Goal: Task Accomplishment & Management: Manage account settings

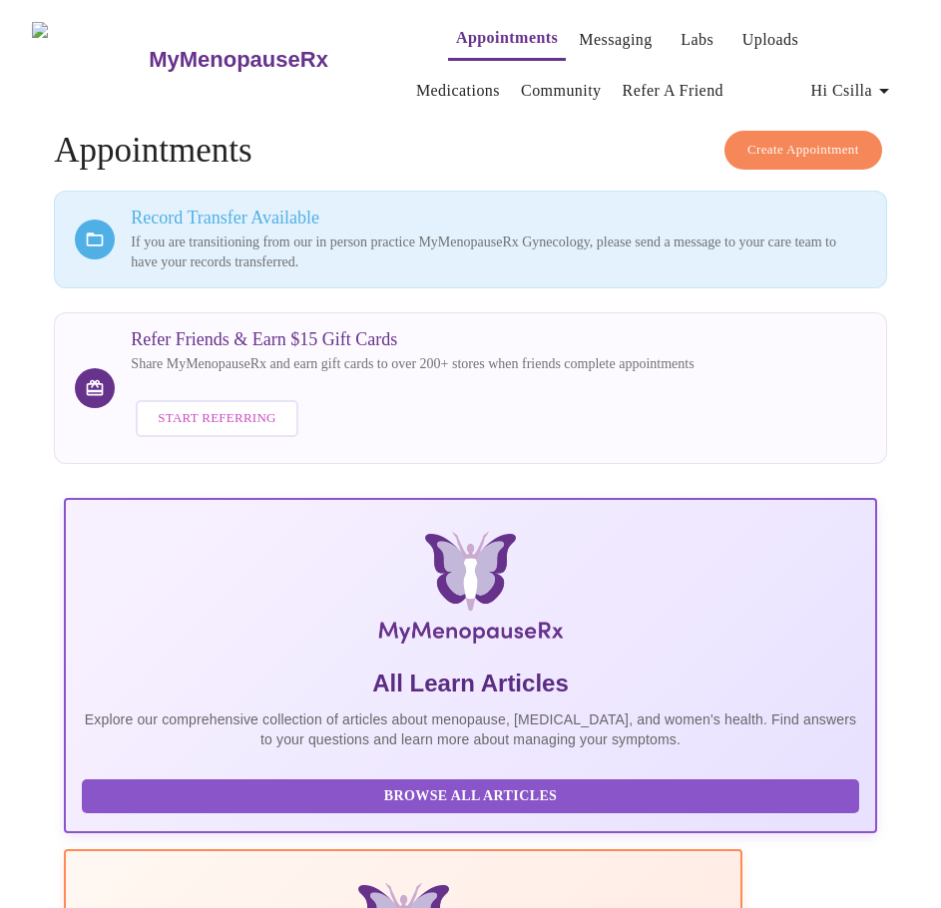
click at [237, 145] on h4 "Create Appointment Appointments" at bounding box center [470, 151] width 832 height 40
drag, startPoint x: 128, startPoint y: 145, endPoint x: 270, endPoint y: 146, distance: 142.7
click at [270, 146] on h4 "Create Appointment Appointments" at bounding box center [470, 151] width 832 height 40
click at [246, 139] on h4 "Create Appointment Appointments" at bounding box center [470, 151] width 832 height 40
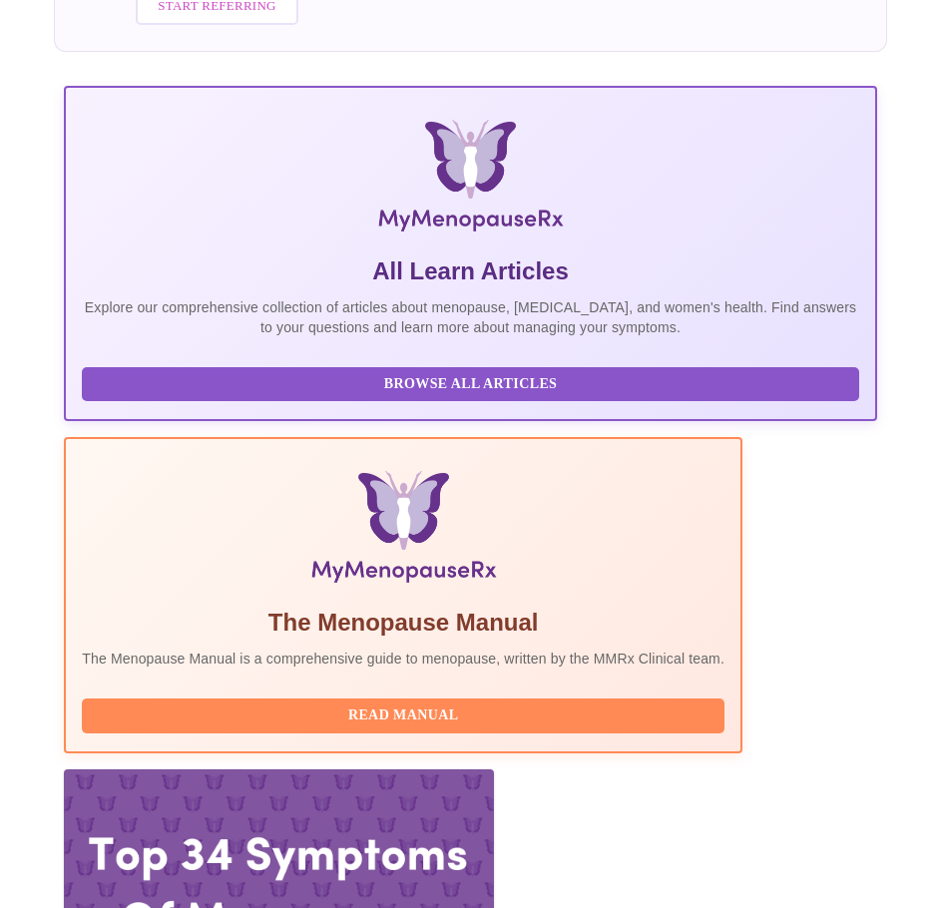
scroll to position [422, 0]
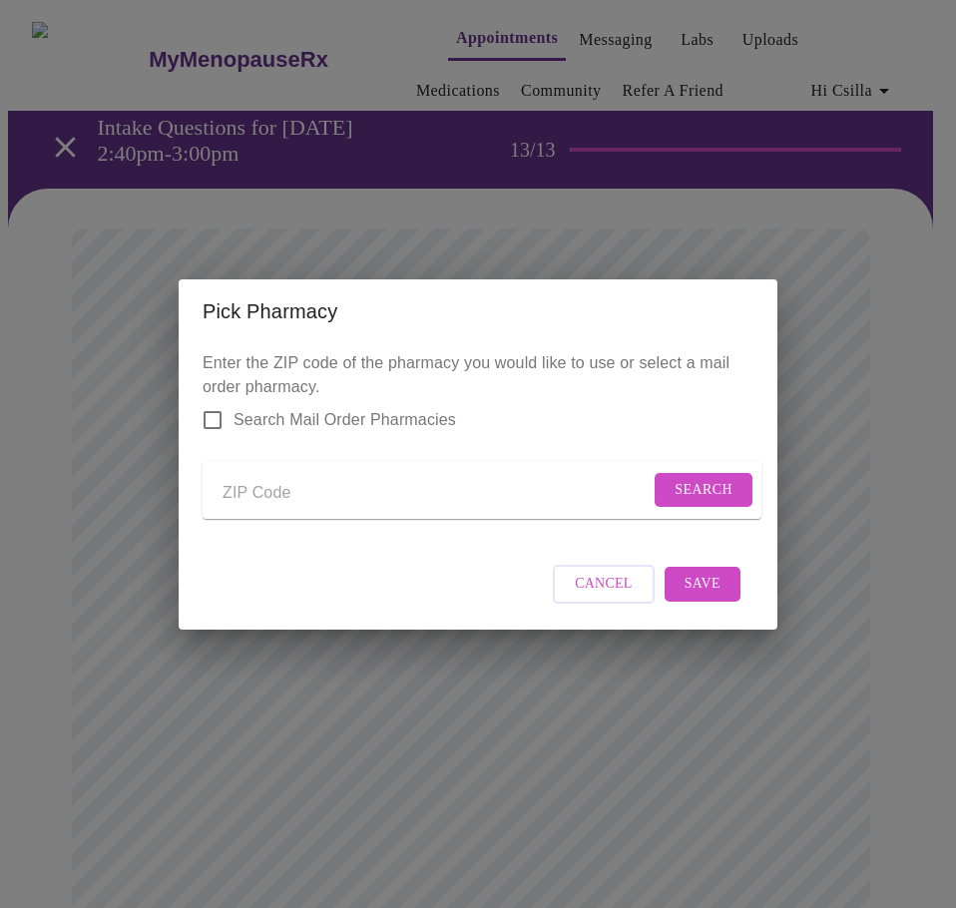
click at [293, 484] on input "Send a message to your care team" at bounding box center [436, 494] width 427 height 32
click at [261, 497] on input "Send a message to your care team" at bounding box center [436, 494] width 427 height 32
type input "60108"
click at [711, 482] on span "Search" at bounding box center [704, 490] width 58 height 25
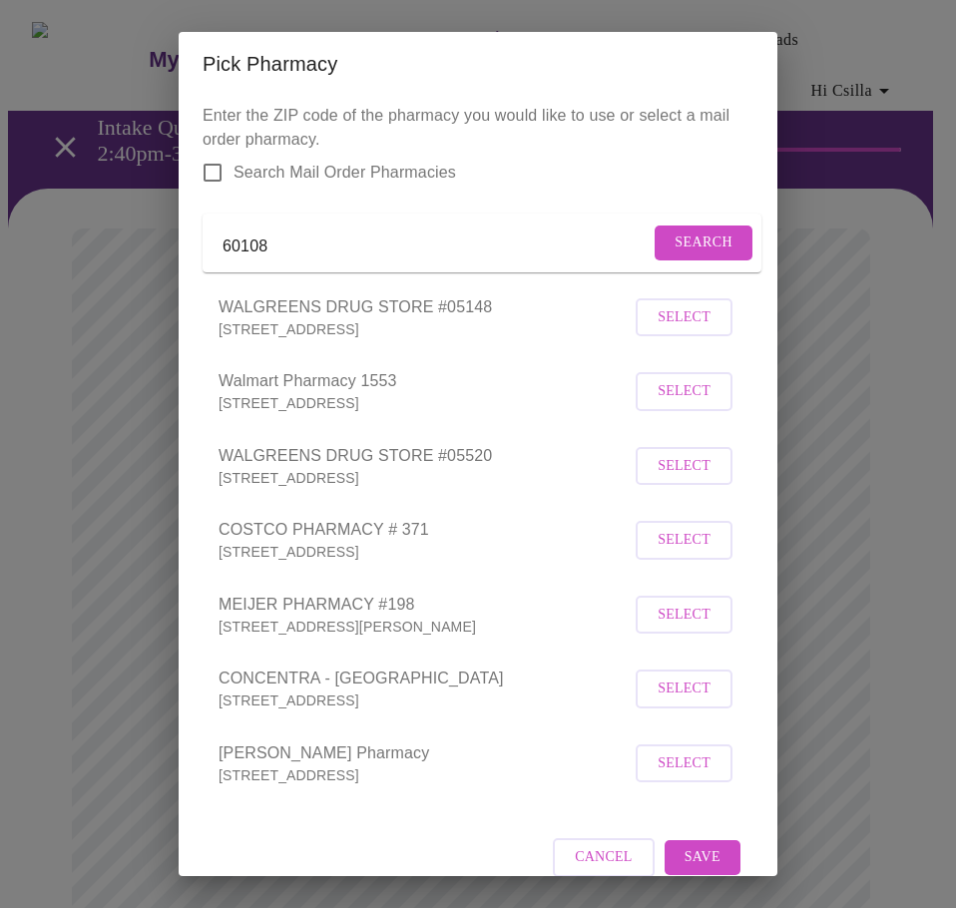
click at [676, 479] on span "Select" at bounding box center [684, 466] width 53 height 25
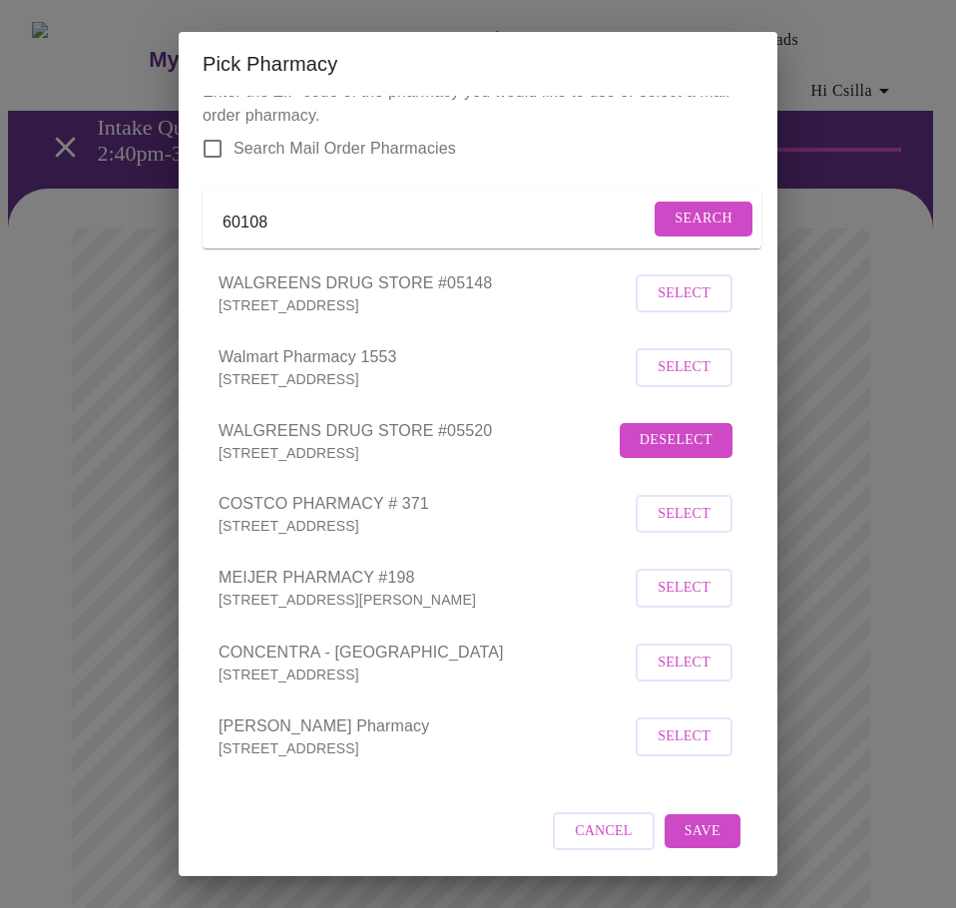
scroll to position [52, 0]
click at [685, 827] on span "Save" at bounding box center [703, 831] width 36 height 25
click at [655, 428] on span "Deselect" at bounding box center [676, 440] width 73 height 25
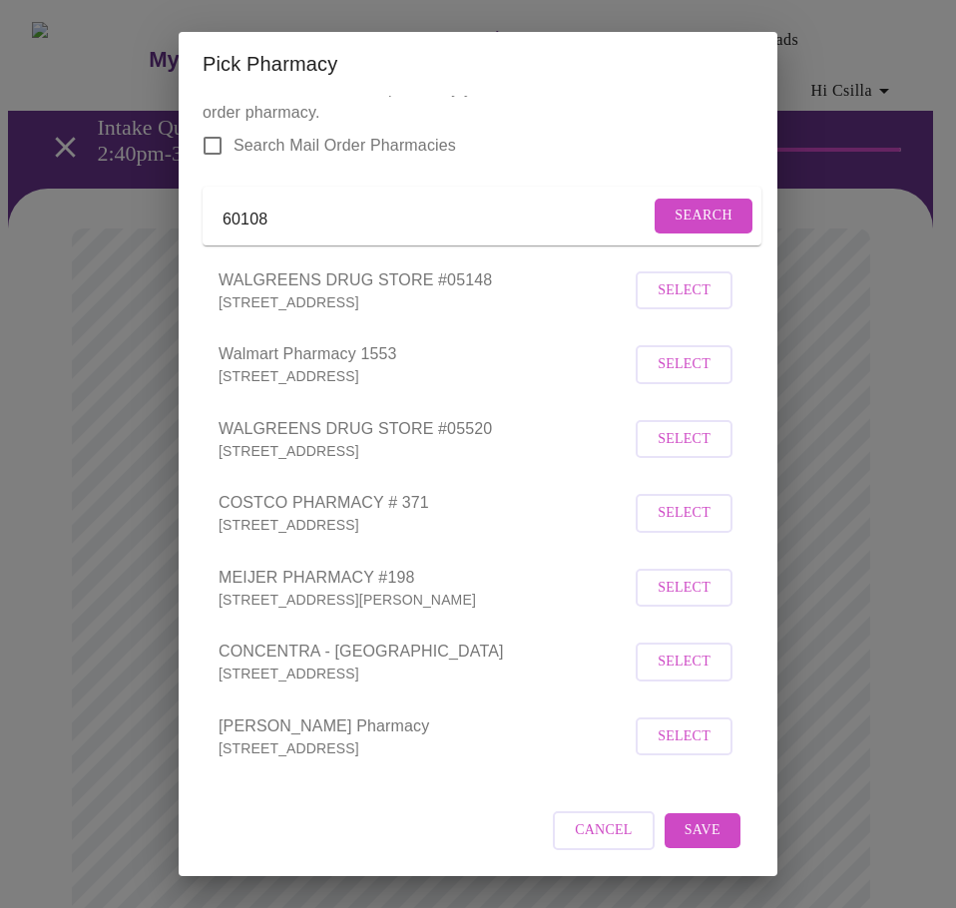
click at [660, 292] on span "Select" at bounding box center [684, 290] width 53 height 25
click at [693, 833] on span "Save" at bounding box center [703, 831] width 36 height 25
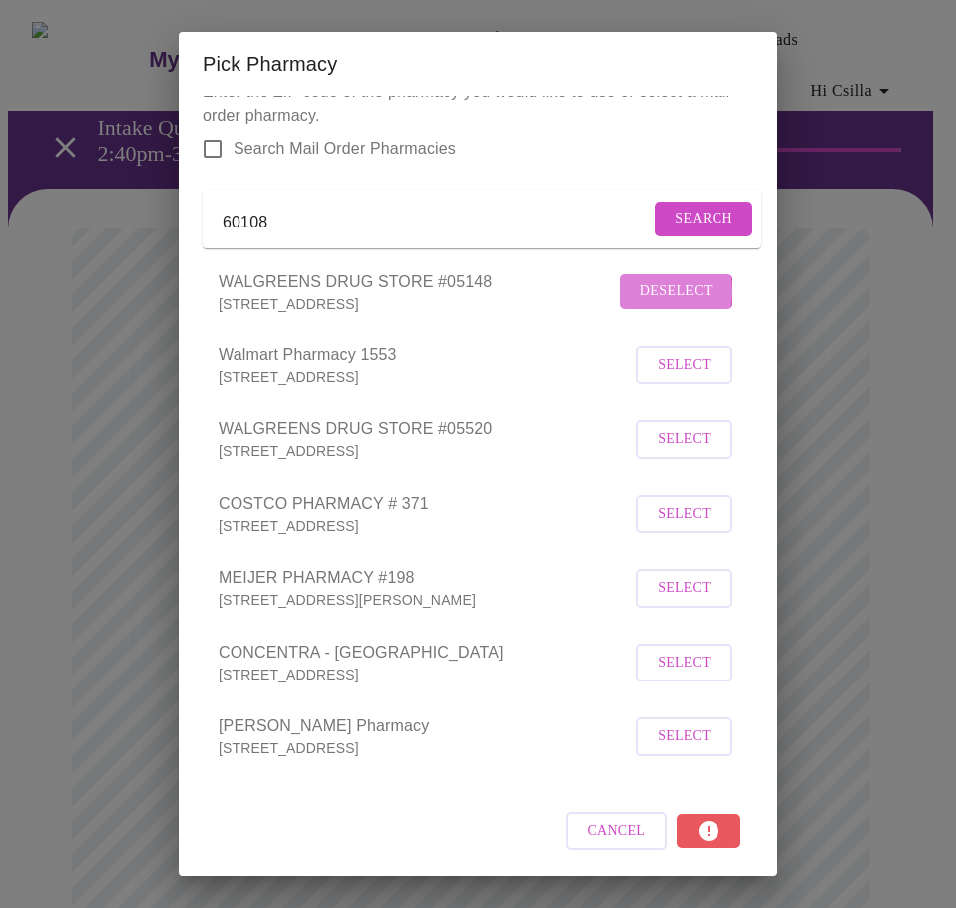
click at [644, 291] on span "Deselect" at bounding box center [676, 291] width 73 height 25
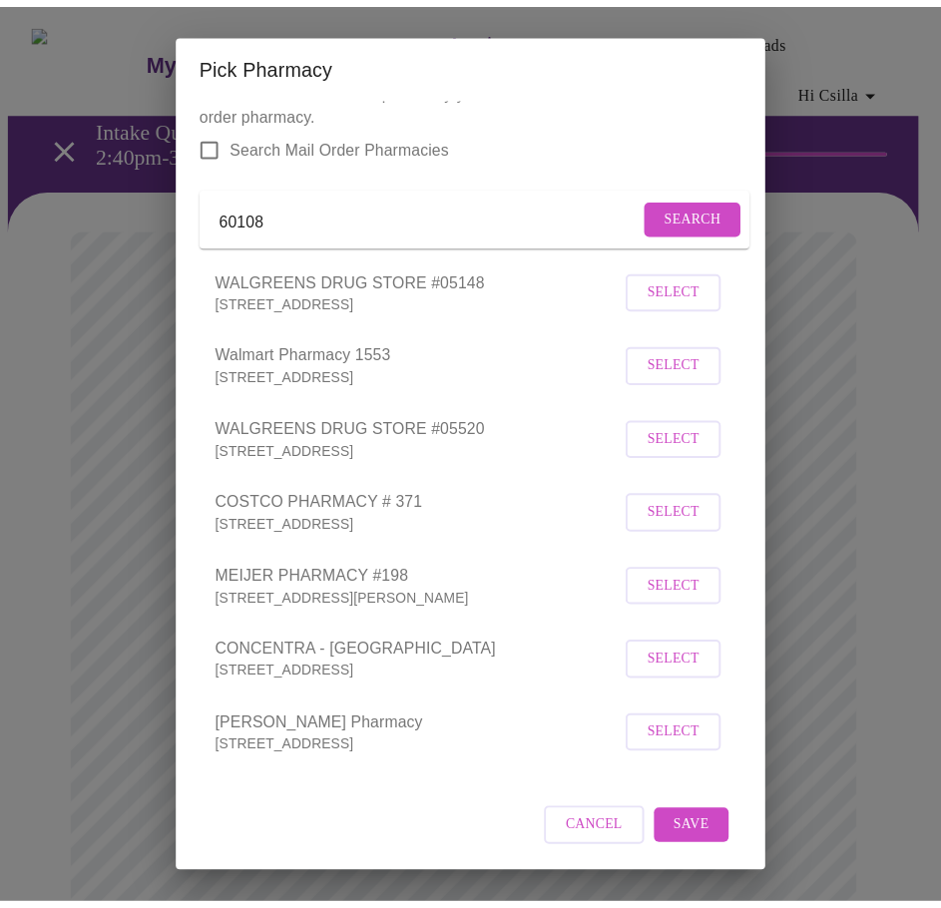
scroll to position [55, 0]
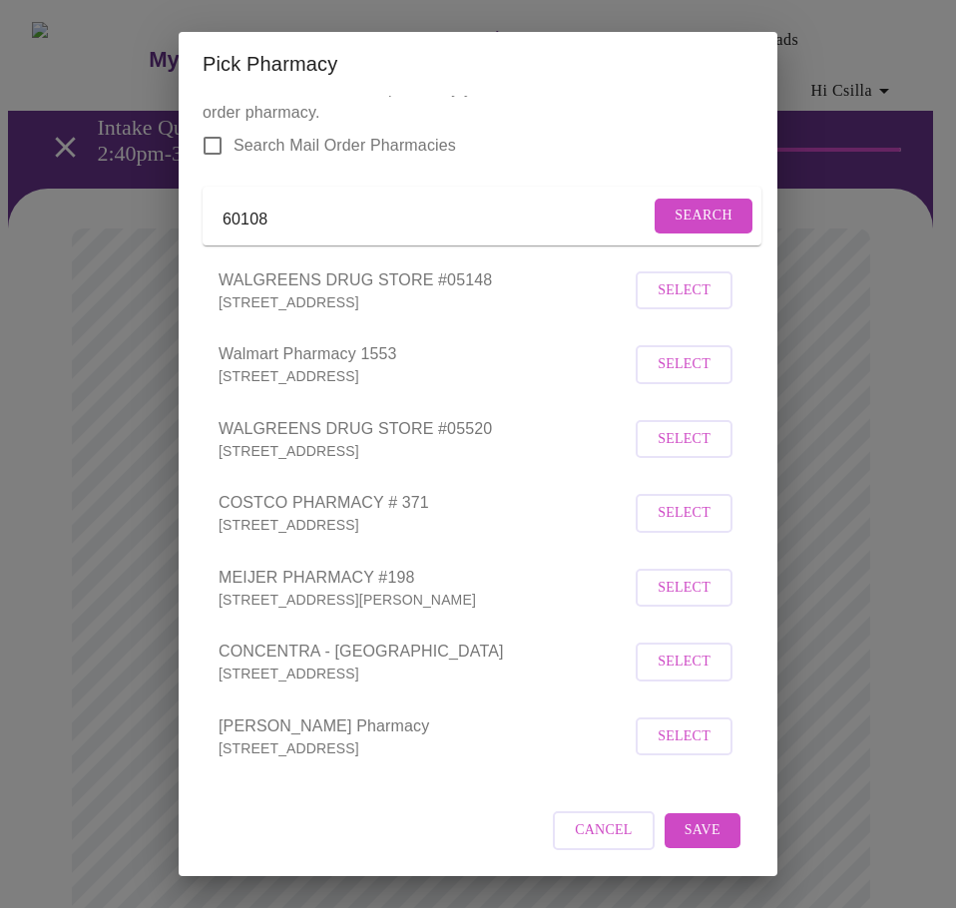
click at [96, 382] on div "Pick Pharmacy Enter the ZIP code of the pharmacy you would like to use or selec…" at bounding box center [478, 454] width 956 height 908
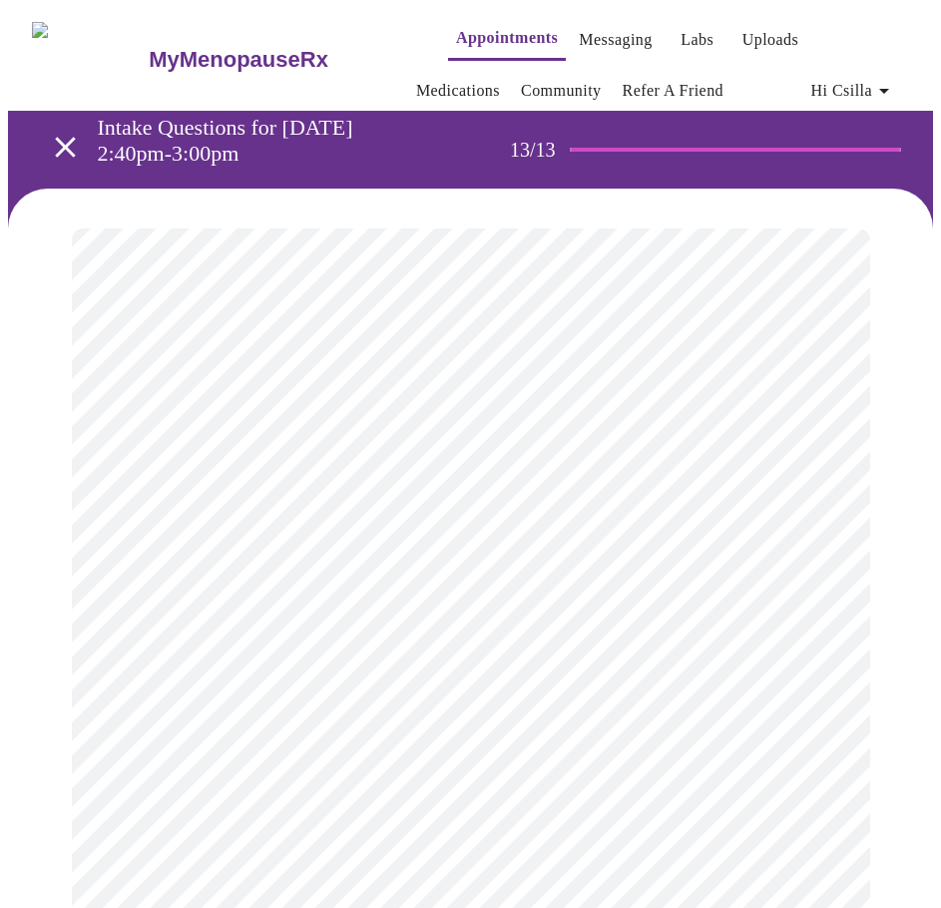
click at [60, 130] on icon "open drawer" at bounding box center [65, 147] width 35 height 35
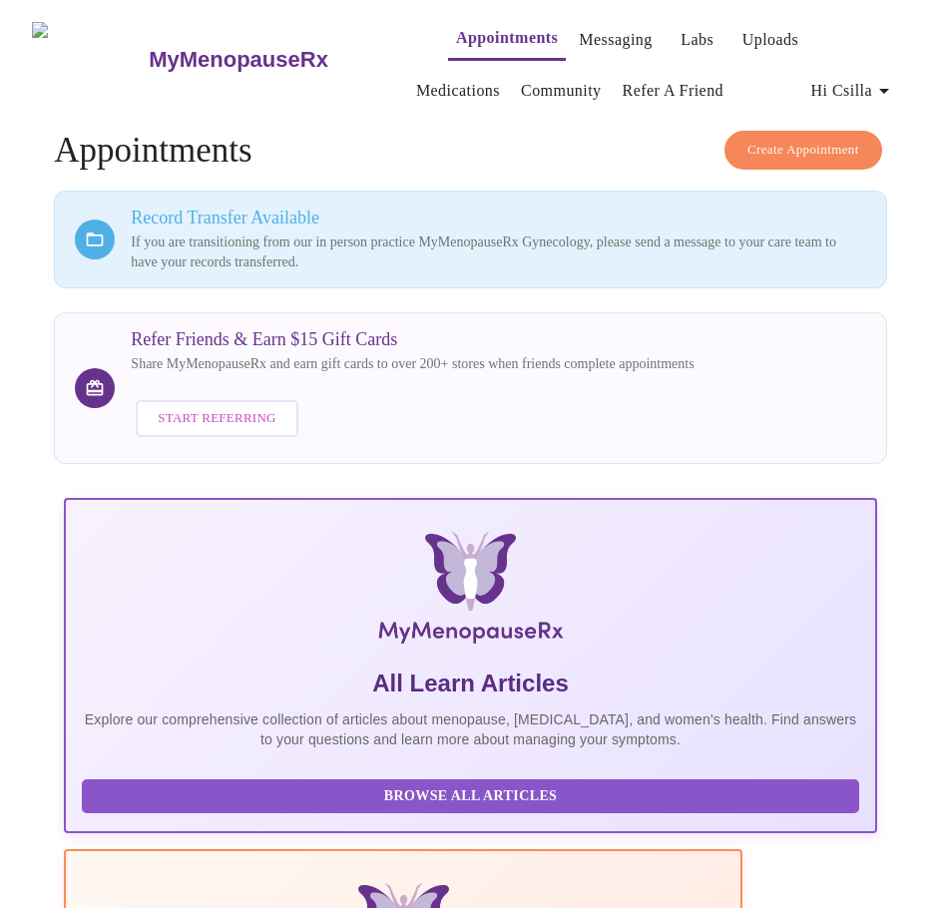
click at [889, 79] on icon "button" at bounding box center [884, 91] width 24 height 24
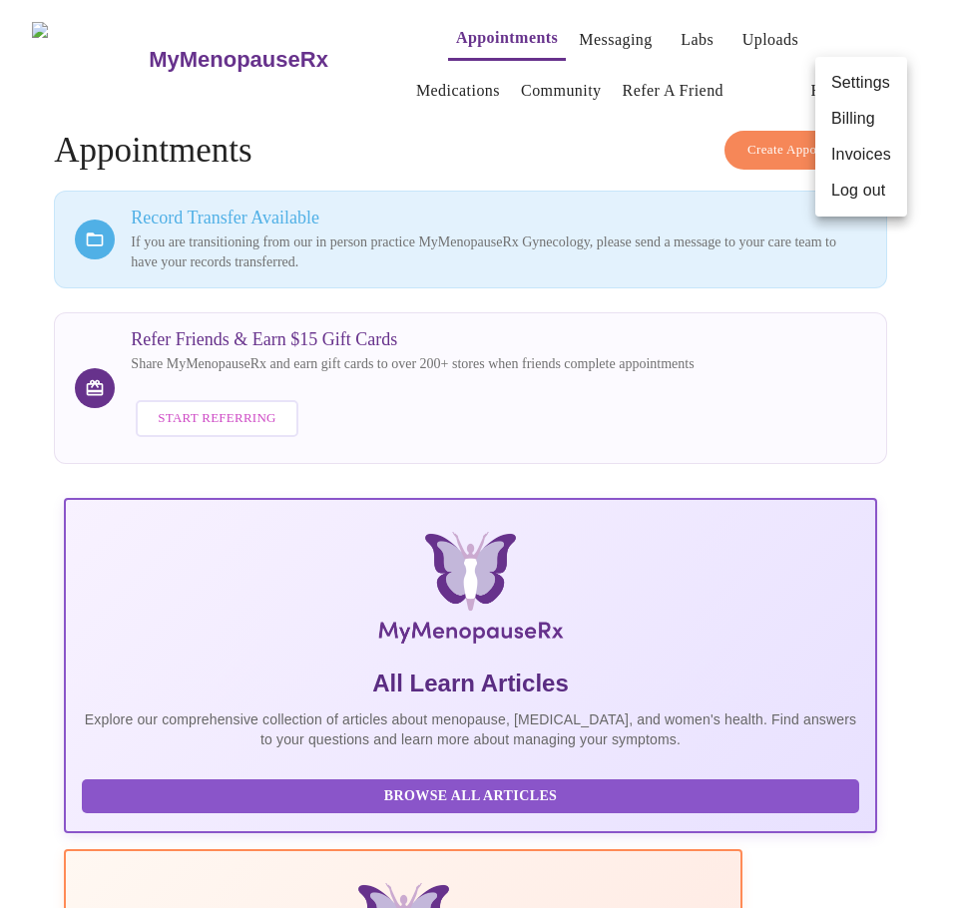
click at [859, 84] on li "Settings" at bounding box center [861, 83] width 92 height 36
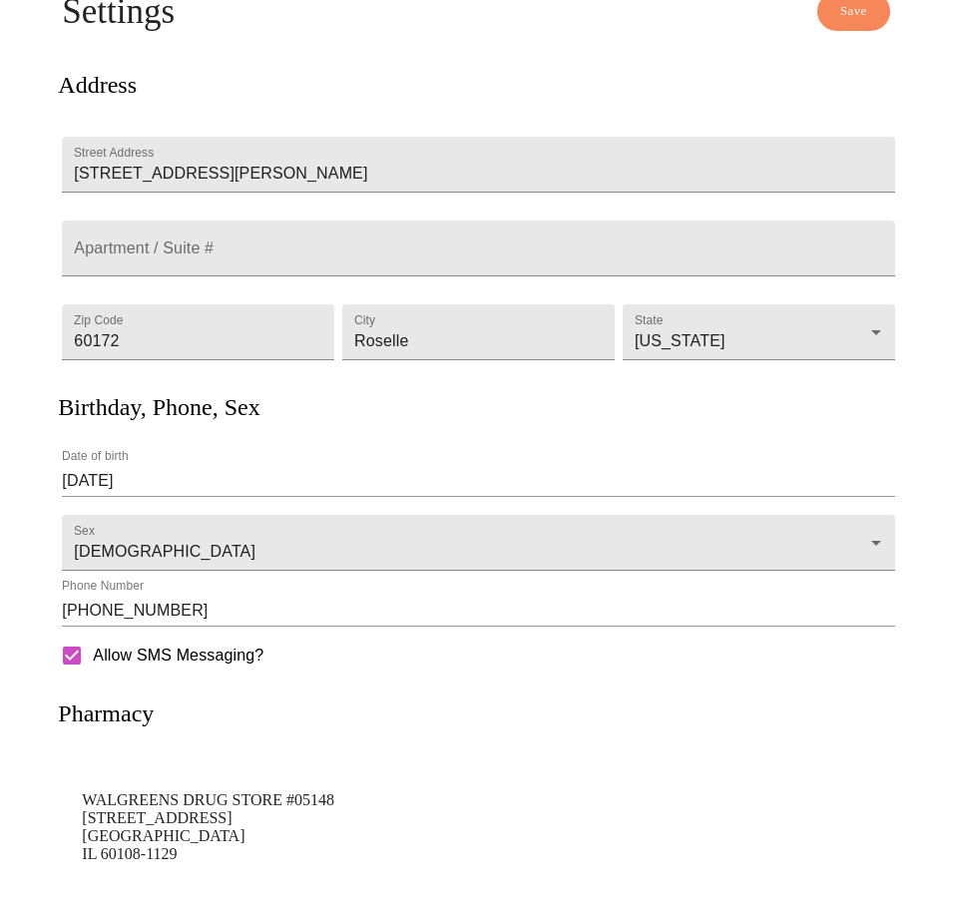
scroll to position [229, 0]
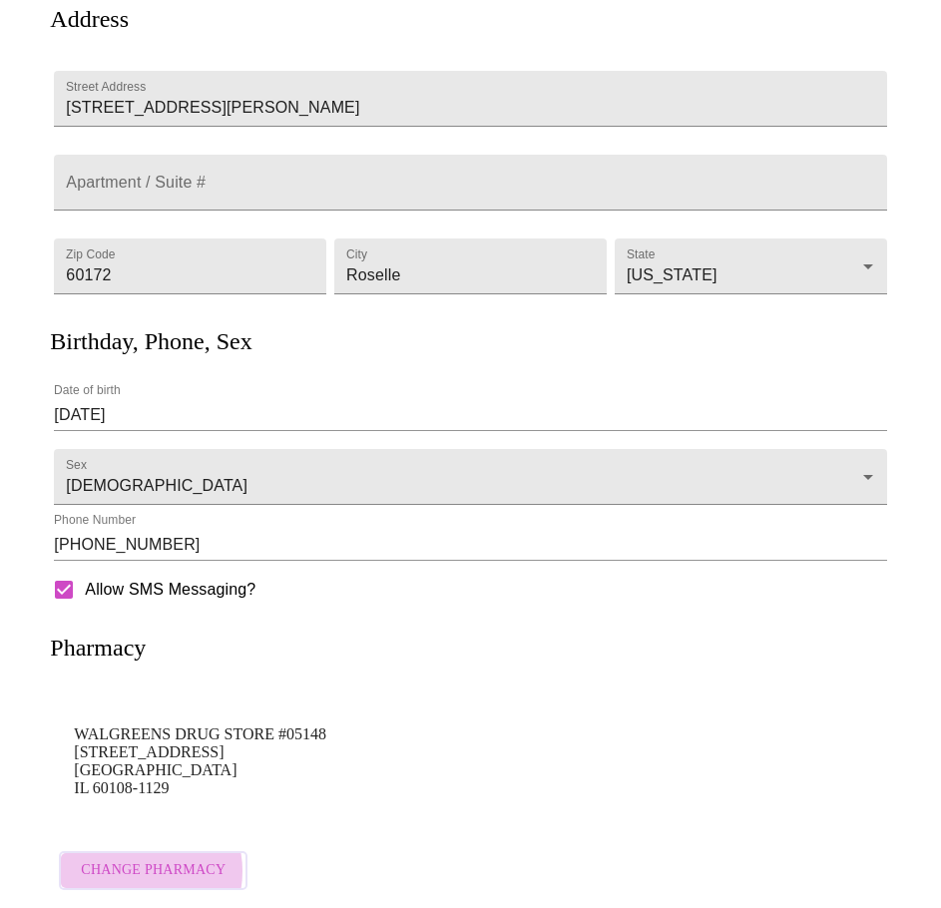
click at [131, 859] on span "Change Pharmacy" at bounding box center [153, 870] width 145 height 25
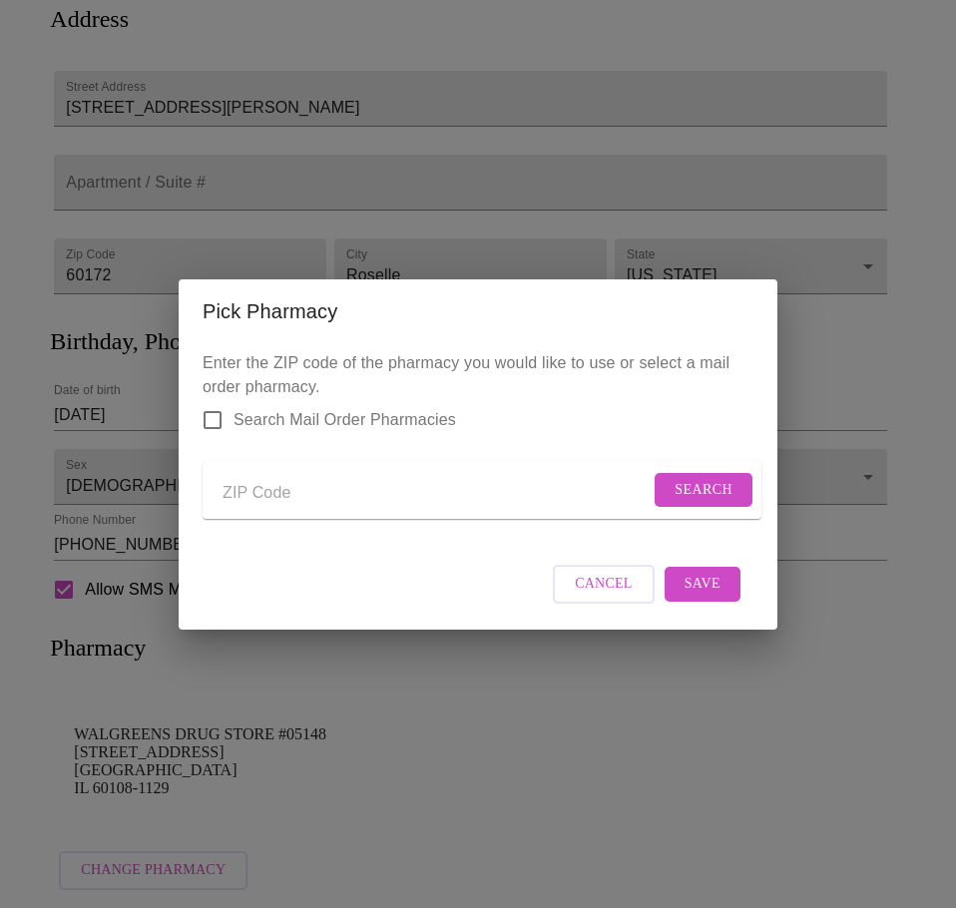
click at [319, 489] on input "Send a message to your care team" at bounding box center [436, 494] width 427 height 32
type input "60108"
click at [706, 483] on span "Search" at bounding box center [704, 490] width 58 height 25
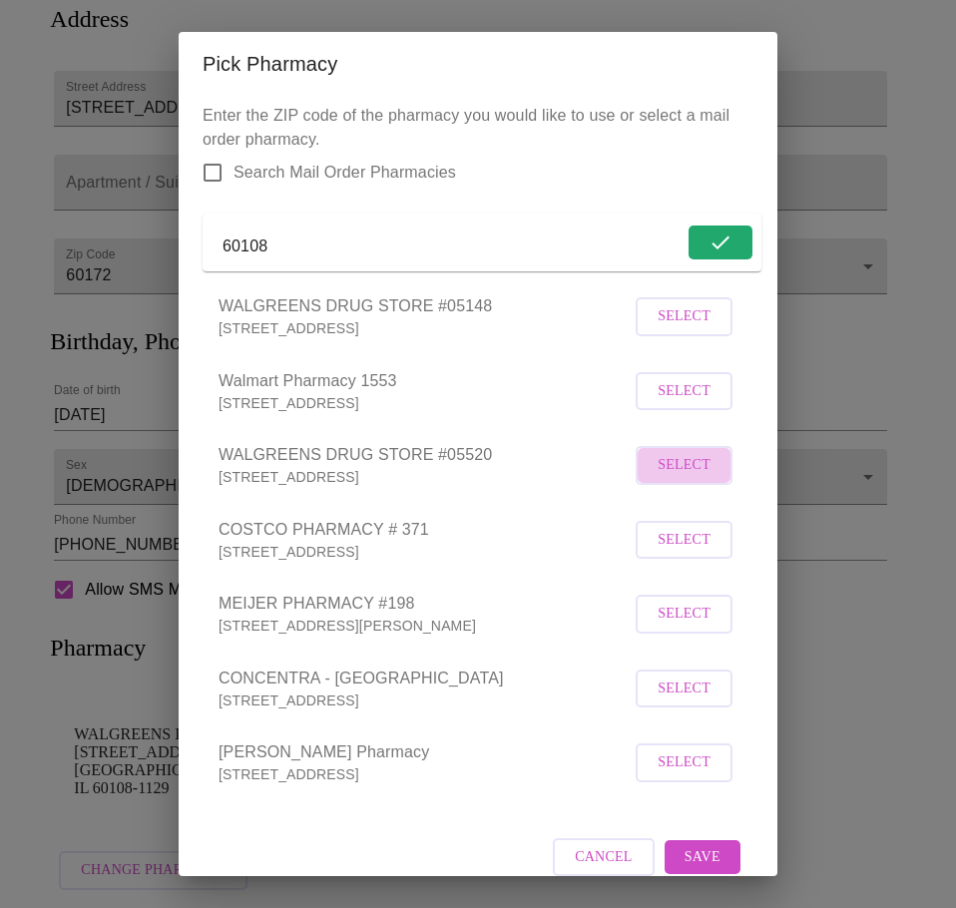
click at [675, 479] on button "Select" at bounding box center [684, 465] width 97 height 39
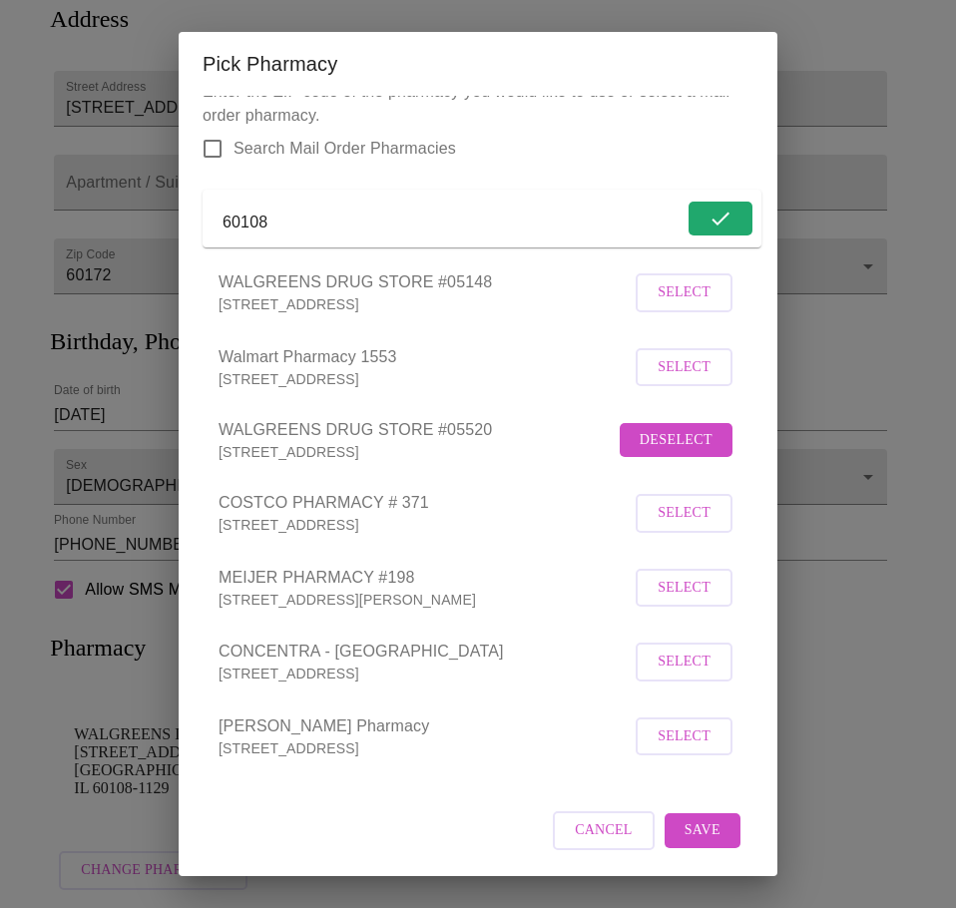
scroll to position [52, 0]
click at [684, 851] on div "Cancel Save" at bounding box center [478, 830] width 551 height 75
click at [685, 839] on span "Save" at bounding box center [703, 830] width 36 height 25
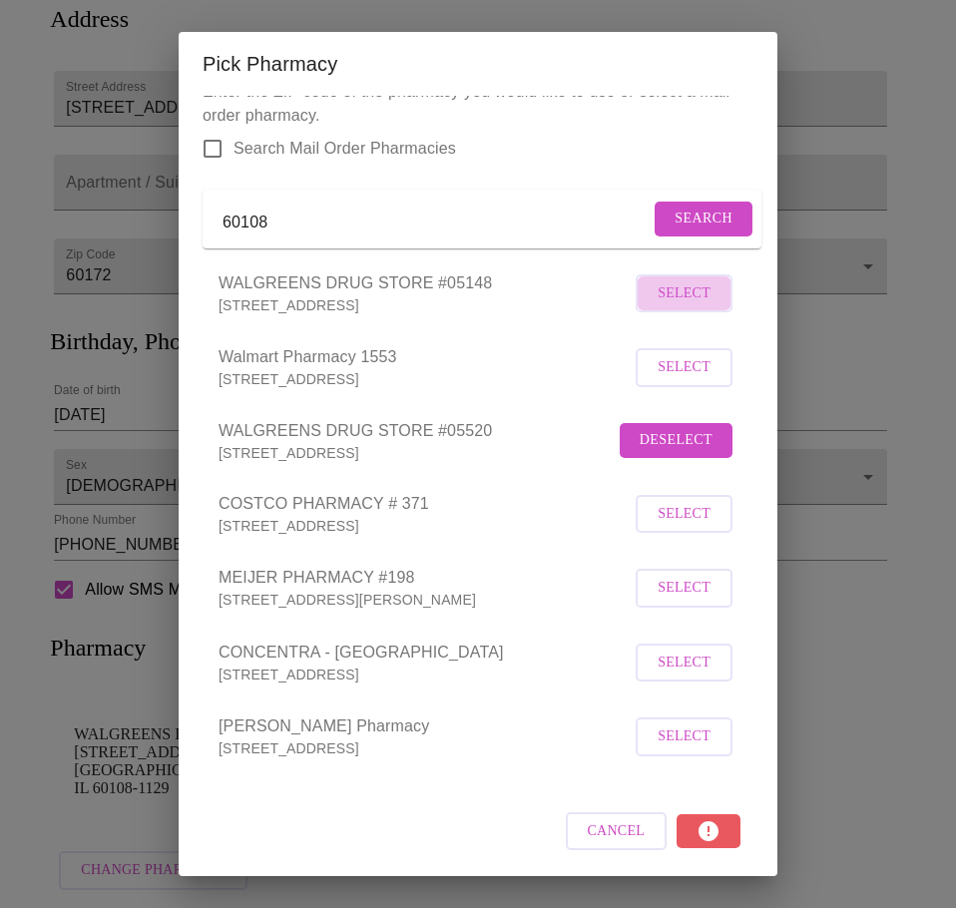
click at [673, 298] on span "Select" at bounding box center [684, 293] width 53 height 25
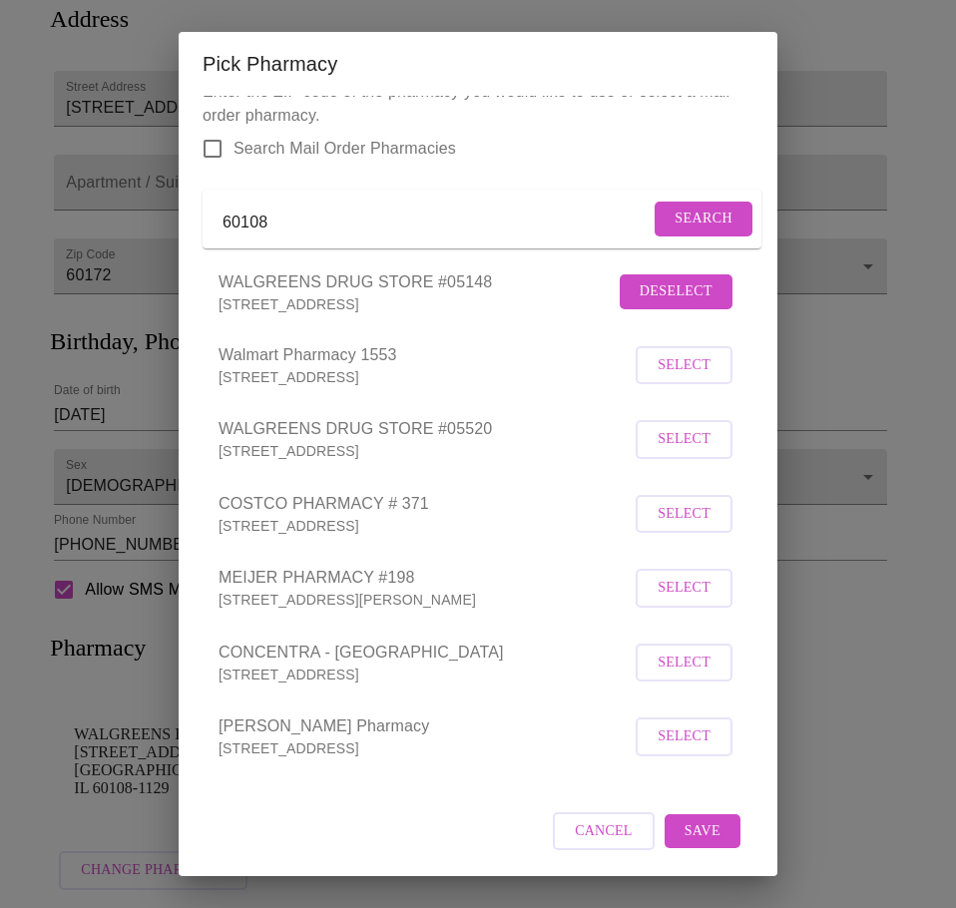
click at [848, 729] on div "Pick Pharmacy Enter the ZIP code of the pharmacy you would like to use or selec…" at bounding box center [478, 454] width 956 height 908
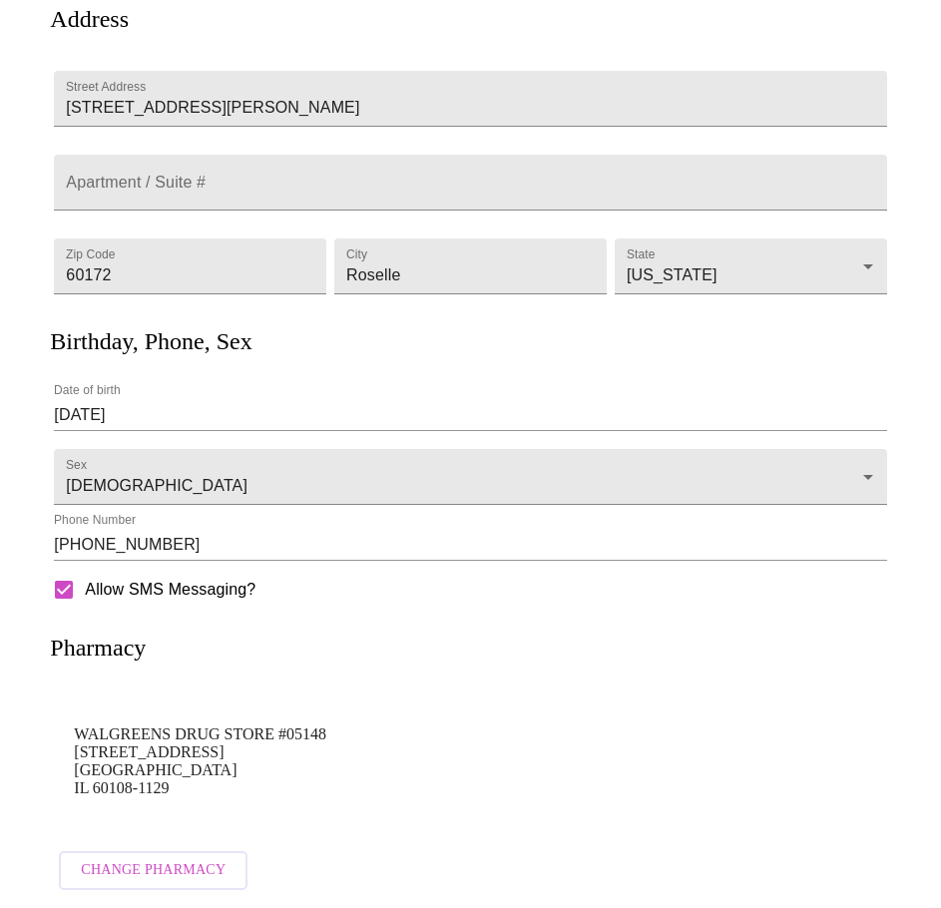
click at [176, 858] on span "Change Pharmacy" at bounding box center [153, 870] width 145 height 25
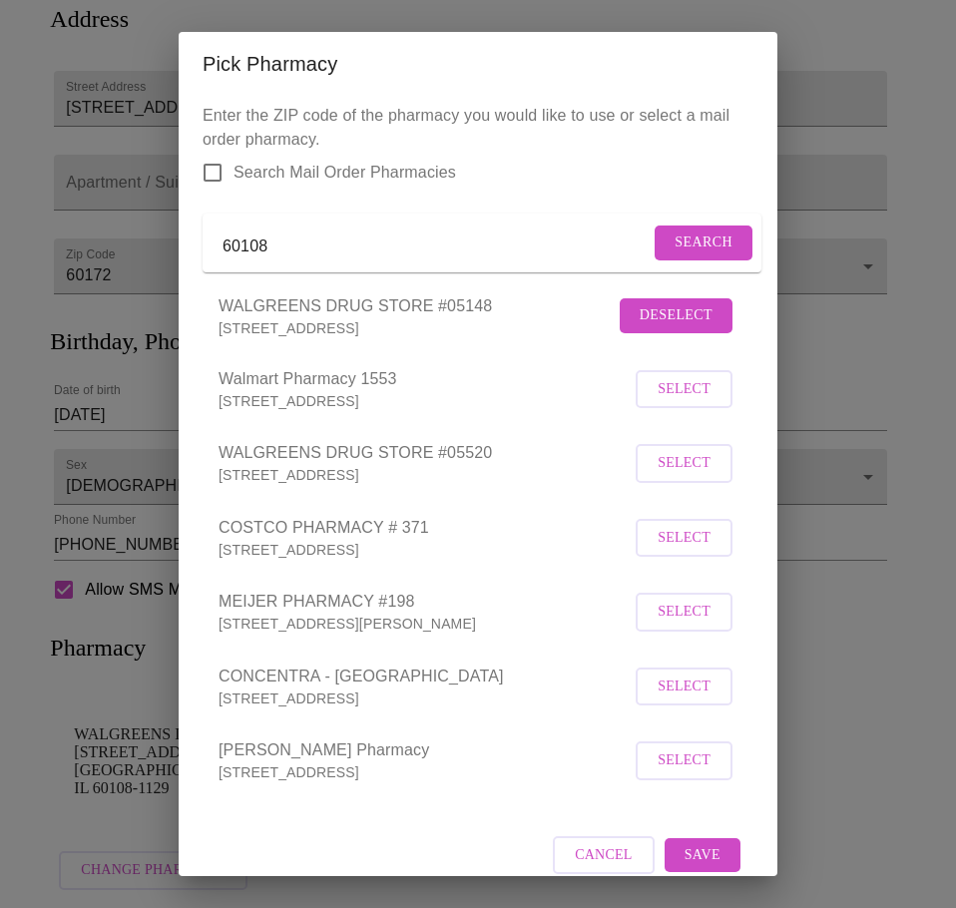
click at [689, 255] on span "Search" at bounding box center [704, 243] width 58 height 25
click at [674, 476] on span "Select" at bounding box center [684, 463] width 53 height 25
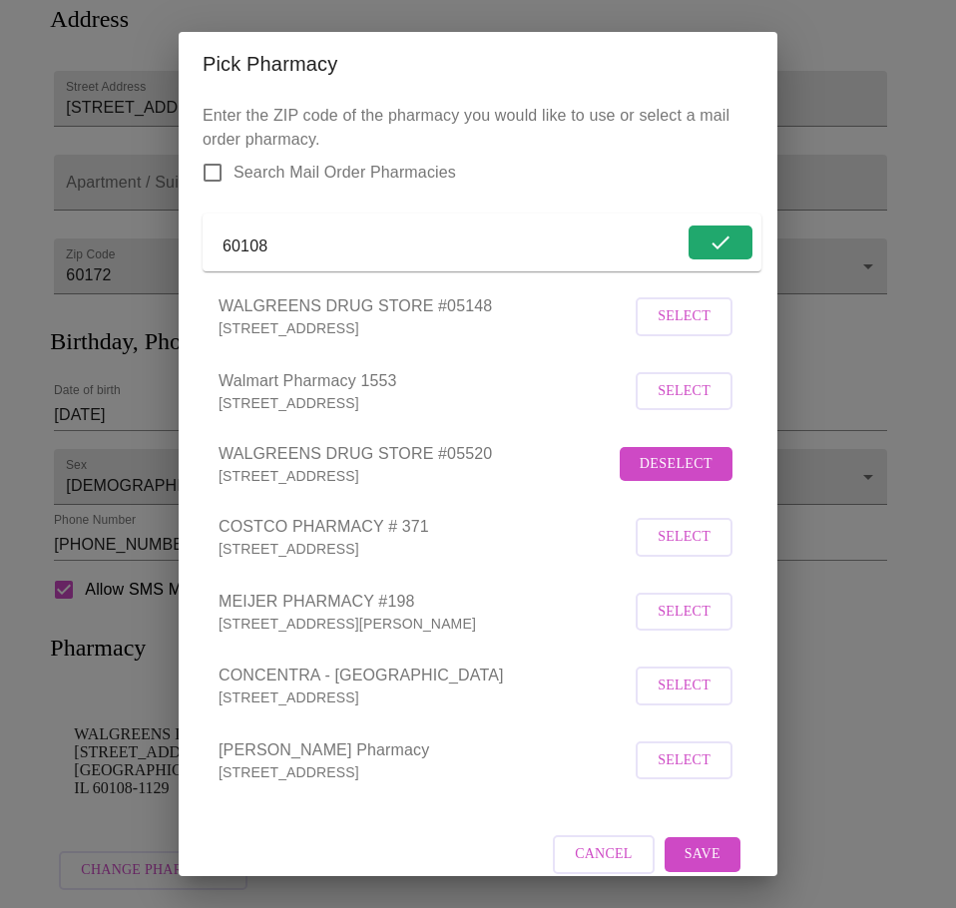
click at [685, 867] on button "Save" at bounding box center [703, 854] width 76 height 35
click at [874, 697] on div "Pick Pharmacy Enter the ZIP code of the pharmacy you would like to use or selec…" at bounding box center [478, 454] width 956 height 908
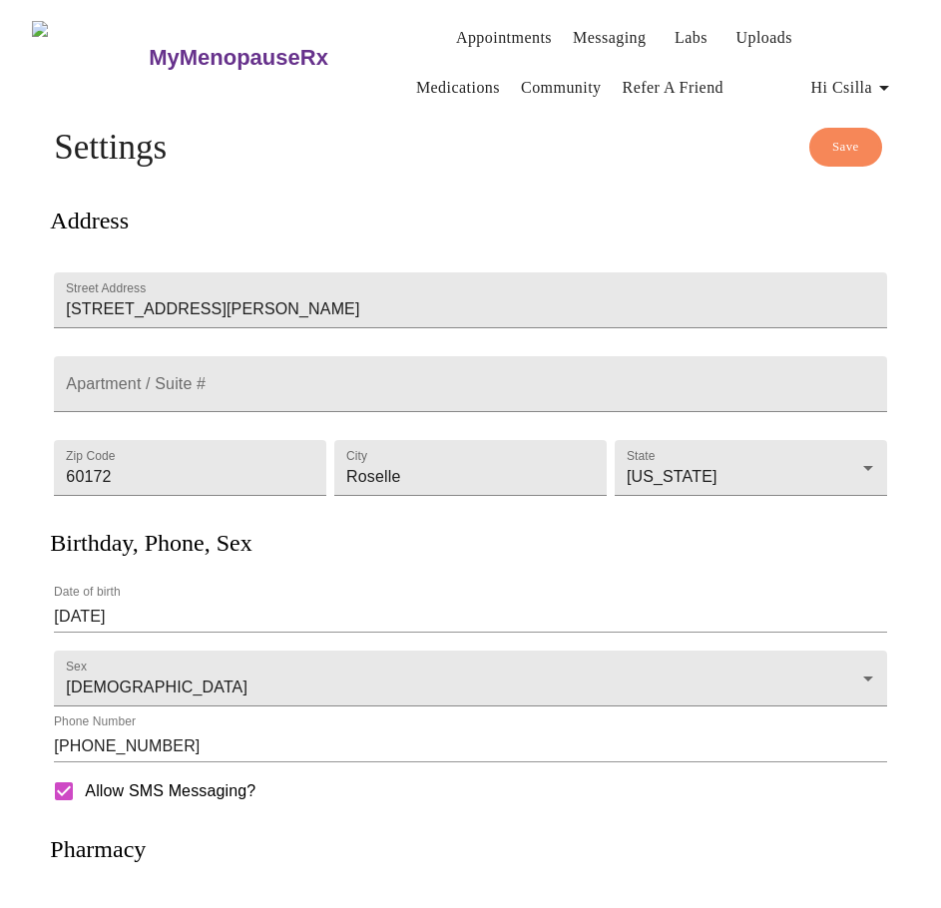
click at [880, 76] on icon "button" at bounding box center [884, 88] width 24 height 24
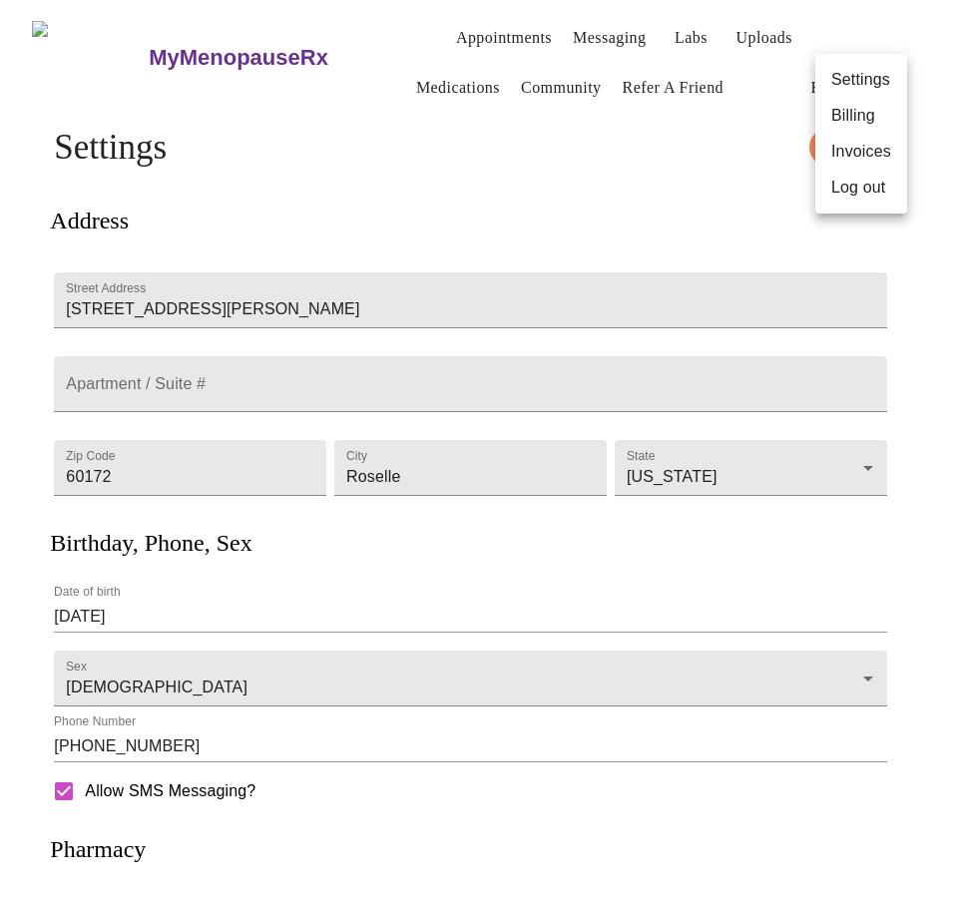
click at [610, 132] on div at bounding box center [478, 454] width 956 height 908
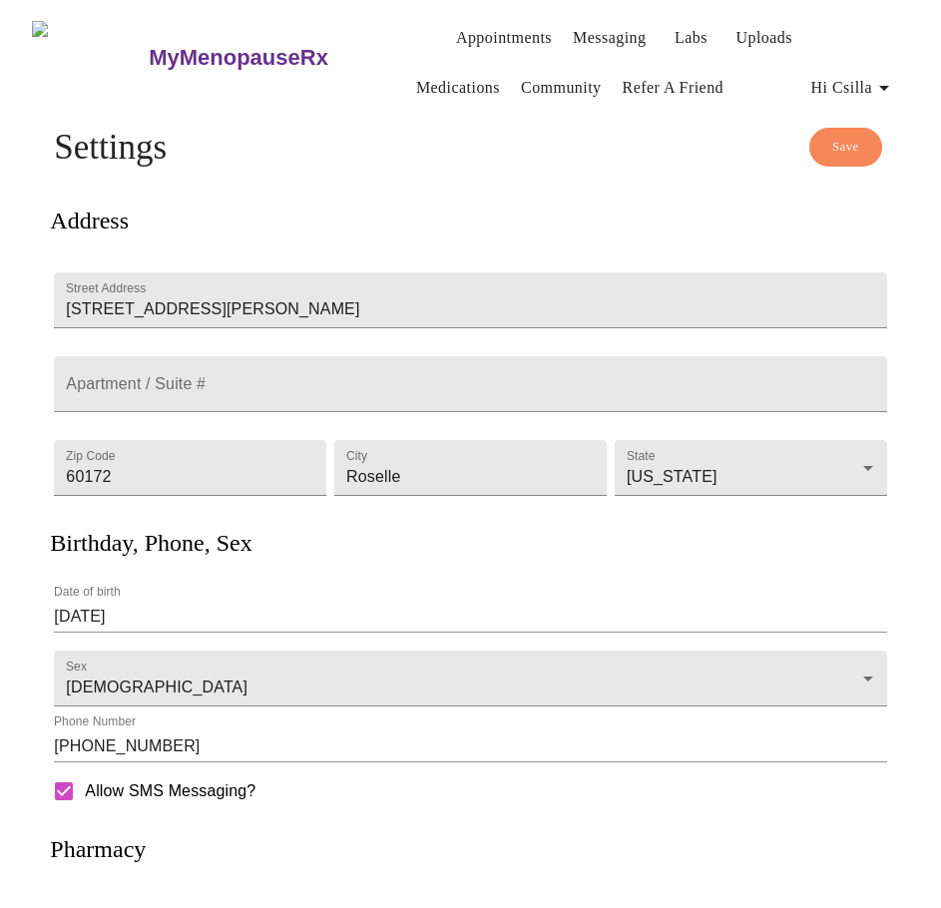
click at [456, 24] on link "Appointments" at bounding box center [504, 38] width 96 height 28
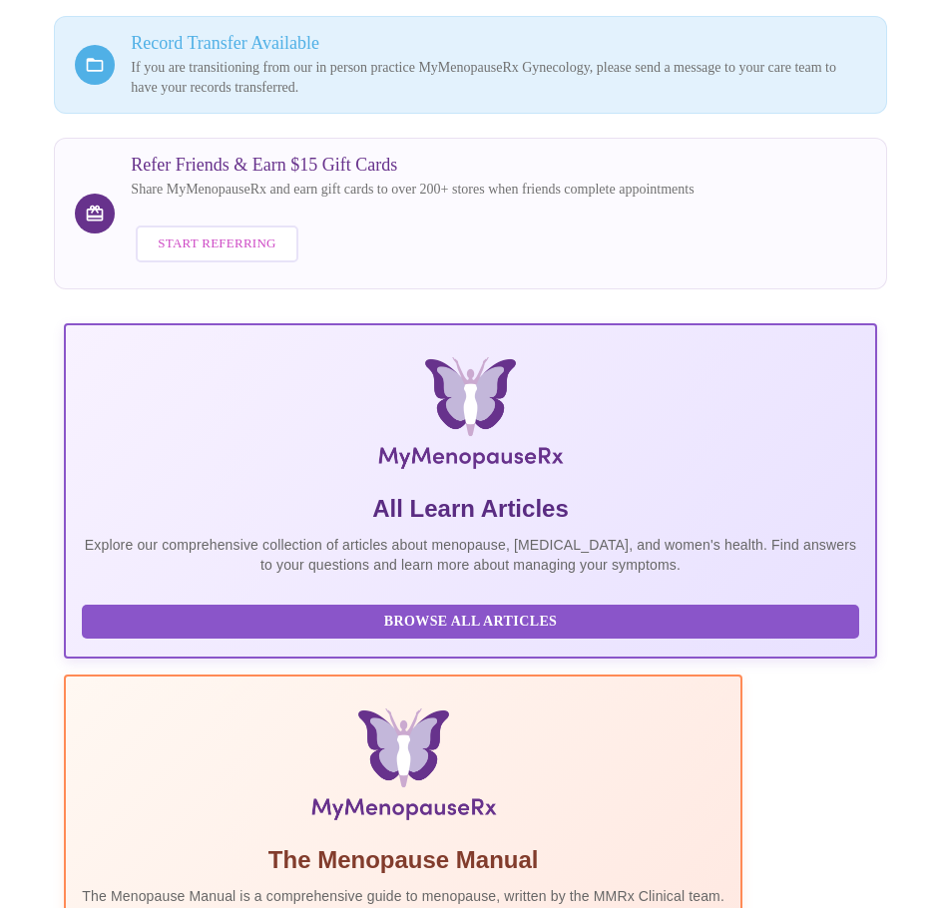
scroll to position [422, 0]
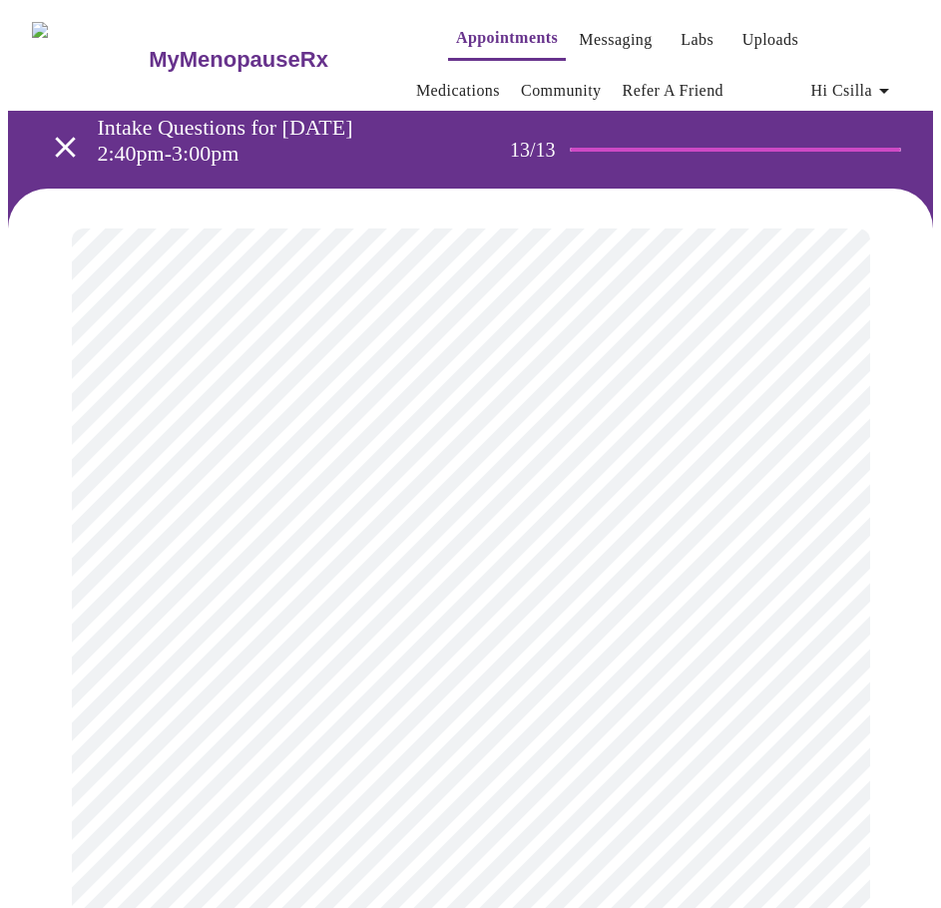
click at [841, 77] on span "Hi Csilla" at bounding box center [853, 91] width 85 height 28
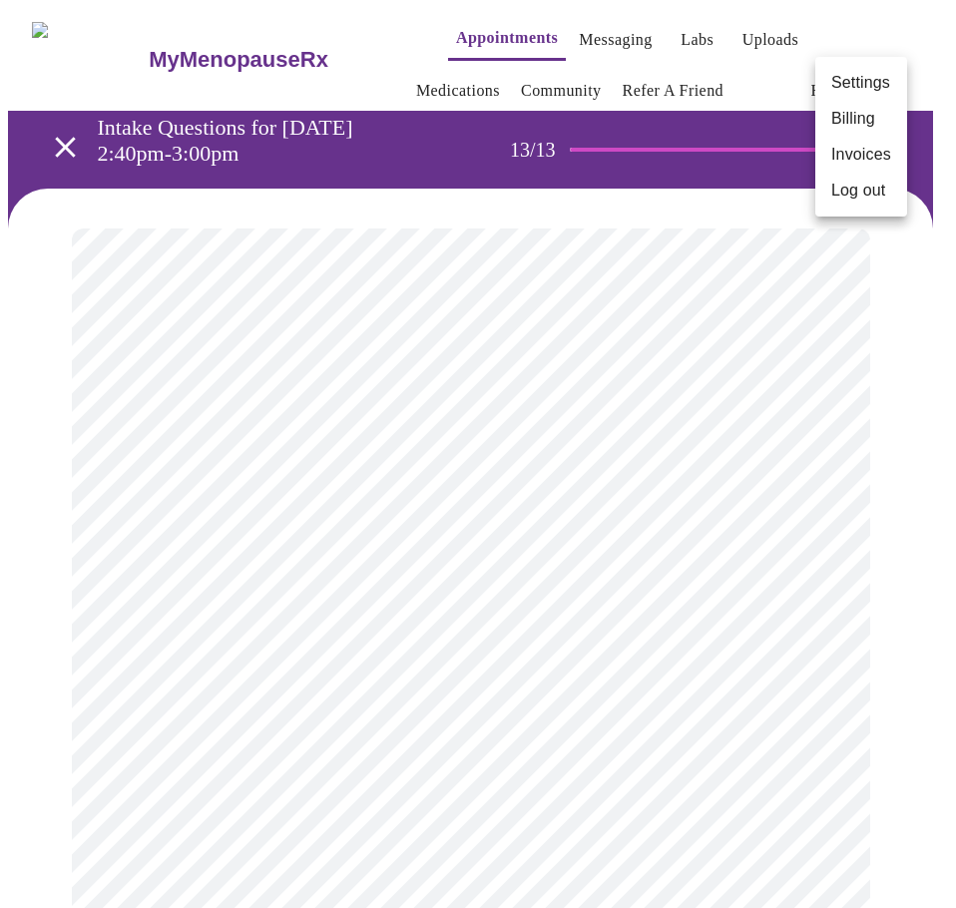
click at [860, 193] on li "Log out" at bounding box center [861, 191] width 92 height 36
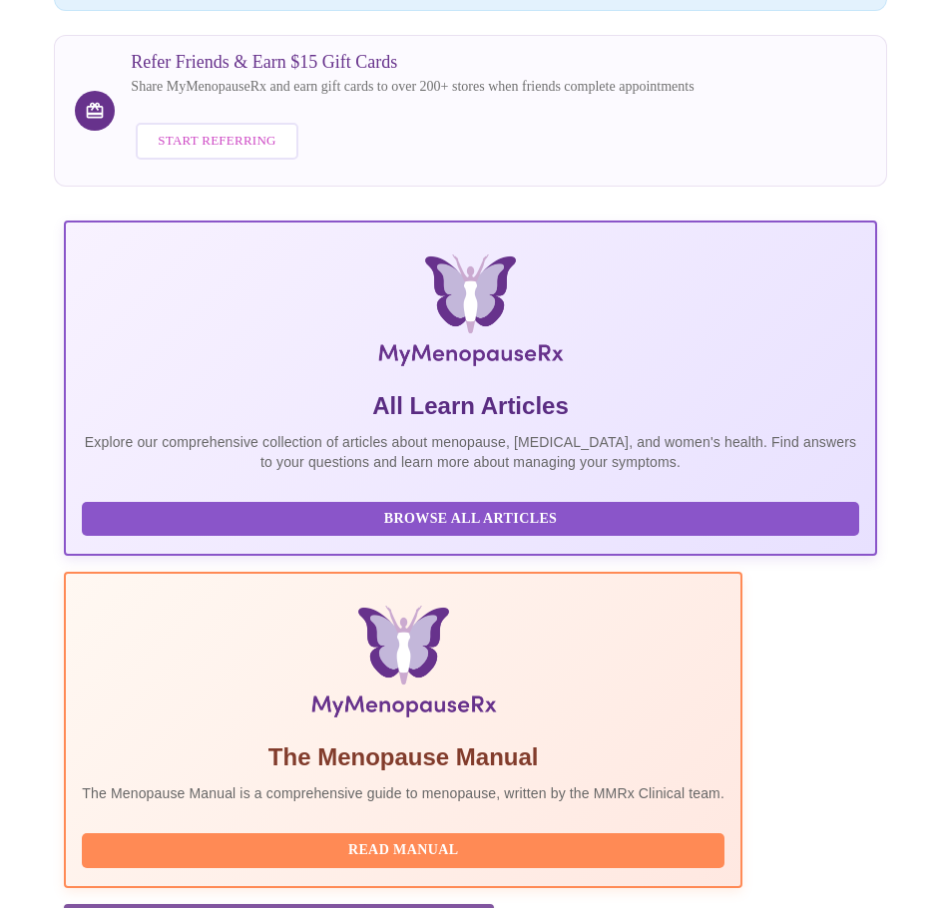
scroll to position [422, 0]
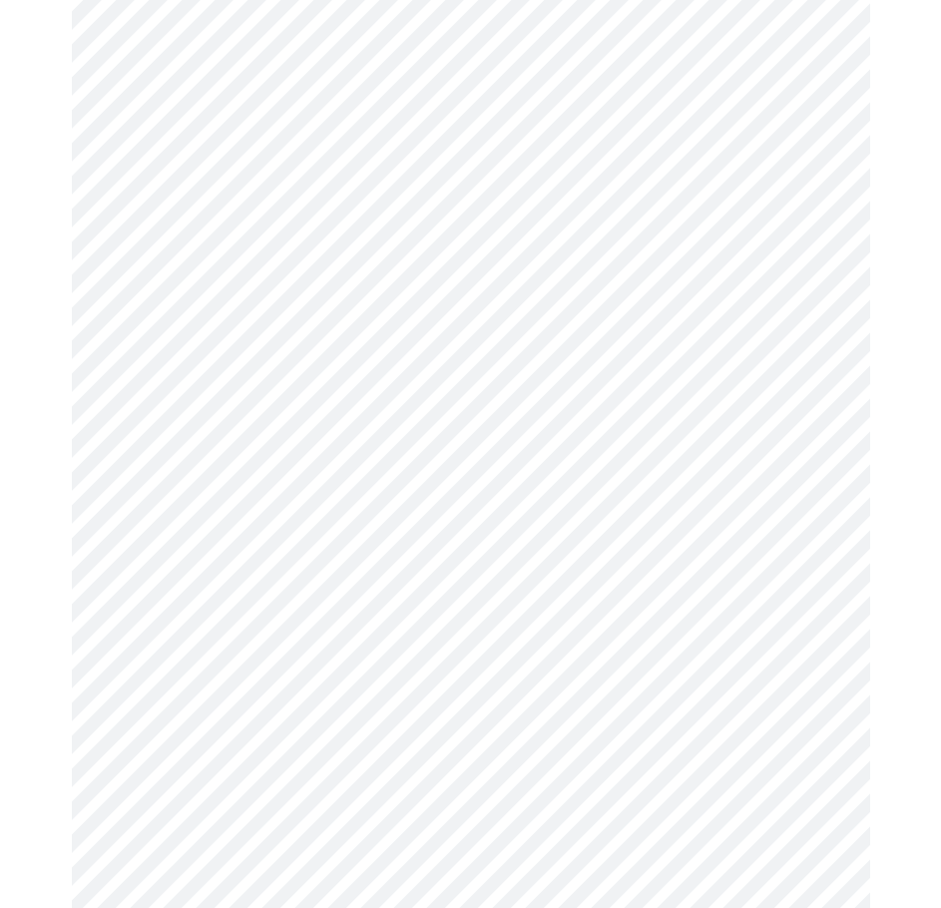
scroll to position [622, 0]
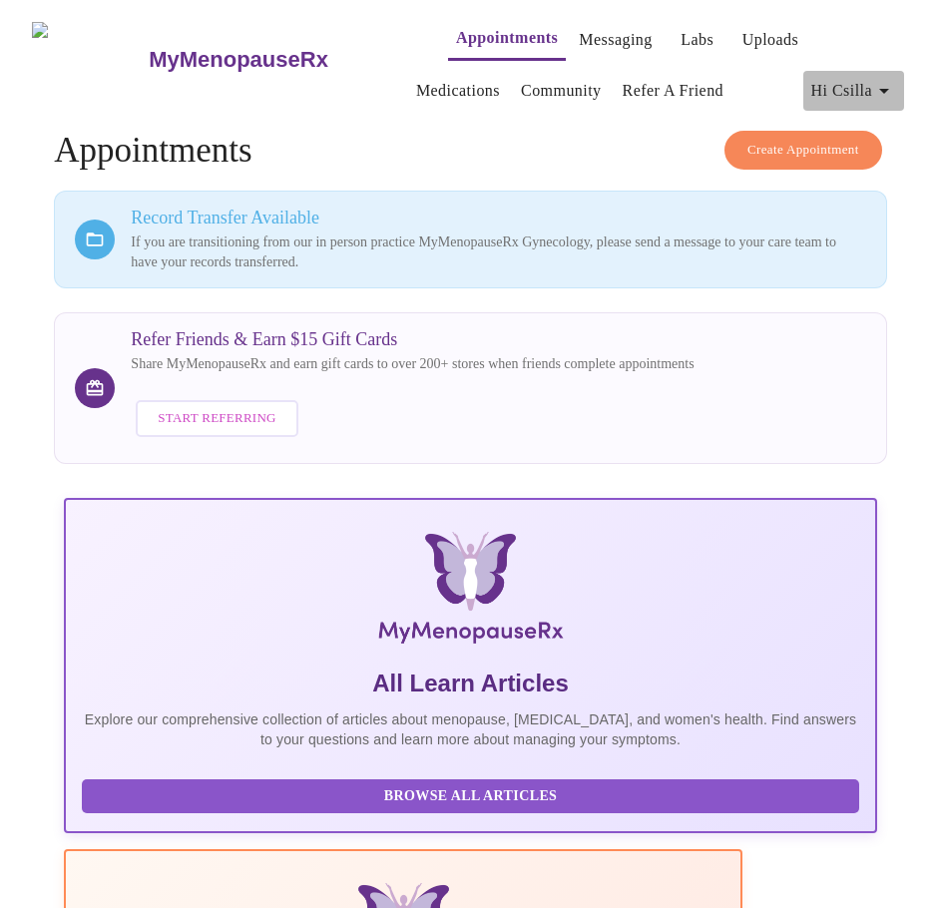
click at [858, 81] on span "Hi Csilla" at bounding box center [853, 91] width 85 height 28
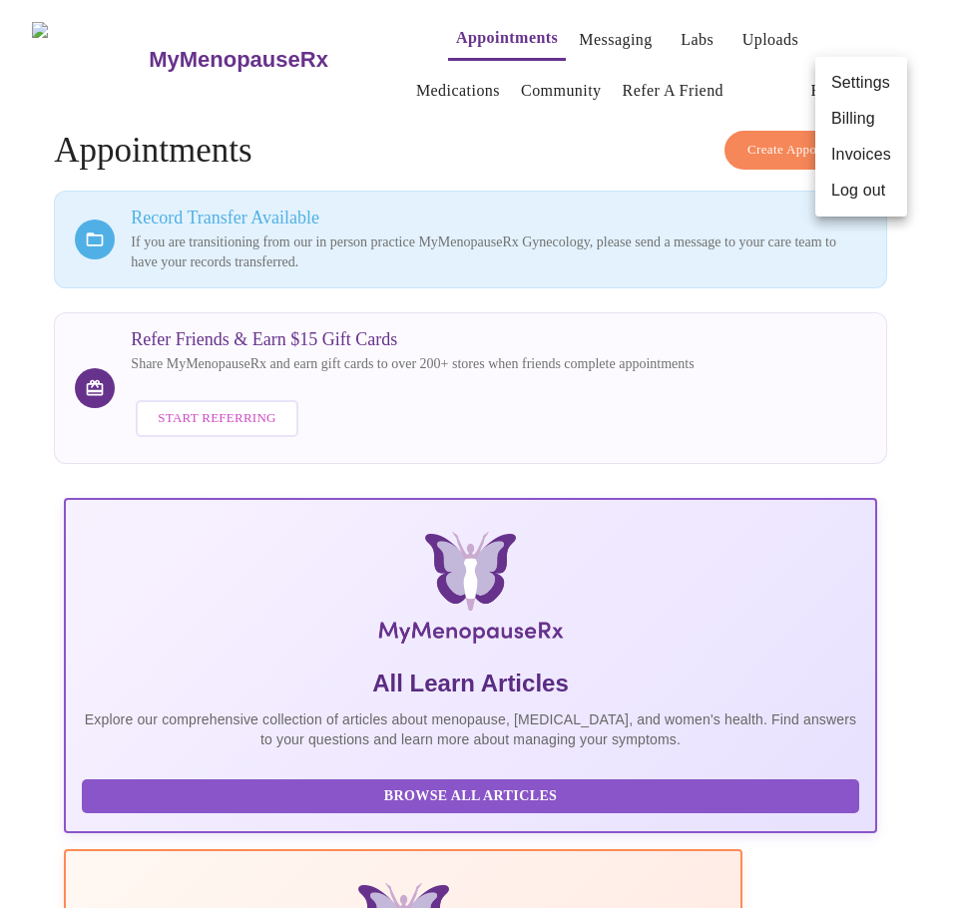
click at [839, 197] on li "Log out" at bounding box center [861, 191] width 92 height 36
